Goal: Go to known website: Go to known website

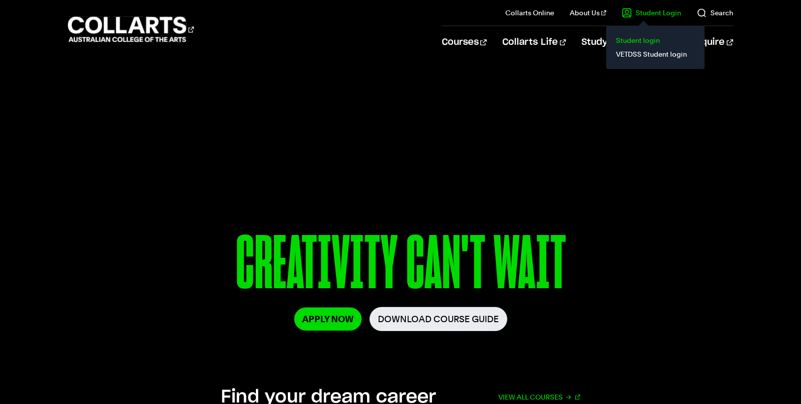
click at [645, 45] on link "Student login" at bounding box center [655, 40] width 83 height 14
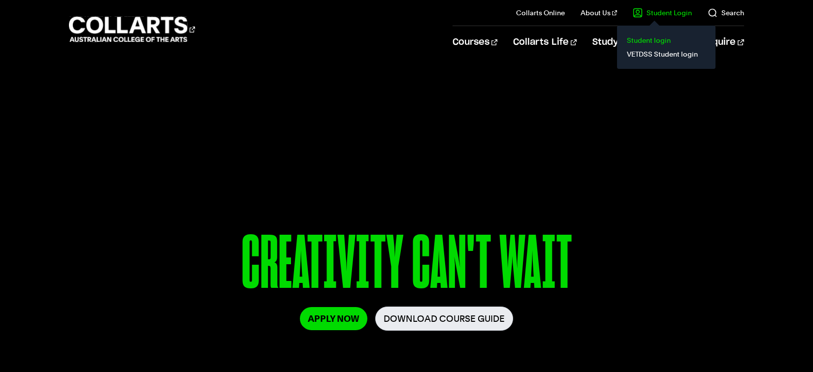
click at [662, 42] on link "Student login" at bounding box center [666, 40] width 83 height 14
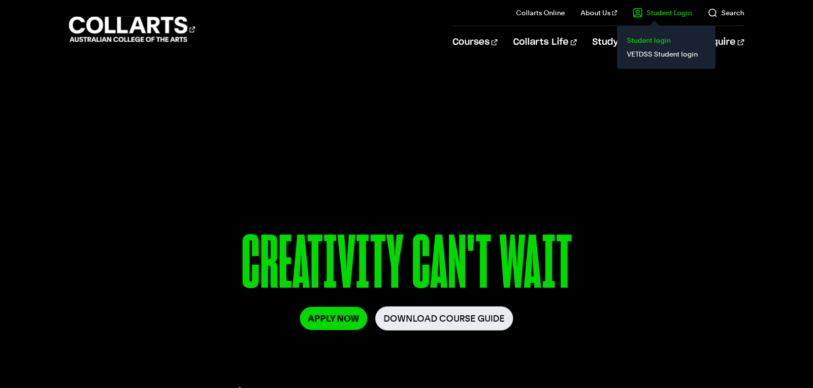
click at [659, 39] on link "Student login" at bounding box center [666, 40] width 83 height 14
